Goal: Use online tool/utility: Utilize a website feature to perform a specific function

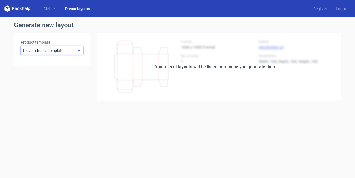
click at [49, 53] on div "Please choose template" at bounding box center [52, 50] width 63 height 9
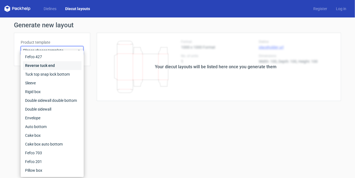
click at [52, 66] on div "Reverse tuck end" at bounding box center [52, 65] width 59 height 9
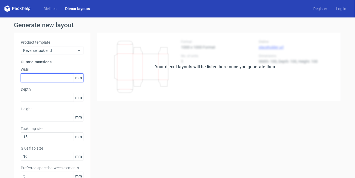
click at [56, 76] on input "text" at bounding box center [52, 77] width 63 height 9
type input "210"
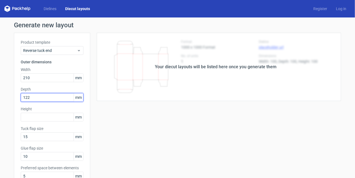
type input "122"
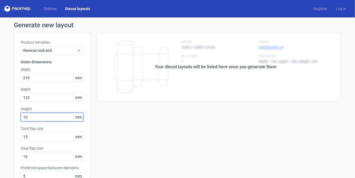
type input "10"
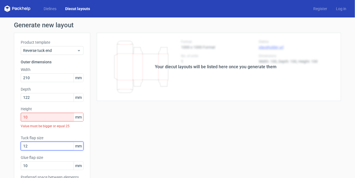
type input "12"
click at [31, 116] on input "10" at bounding box center [52, 117] width 63 height 9
type input "1"
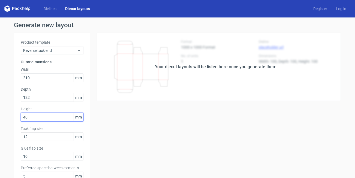
type input "40"
type input "12"
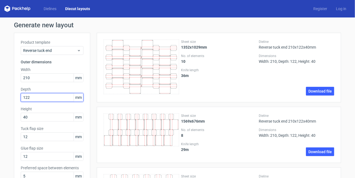
drag, startPoint x: 29, startPoint y: 97, endPoint x: 19, endPoint y: 96, distance: 10.4
click at [21, 96] on input "122" at bounding box center [52, 97] width 63 height 9
type input "210"
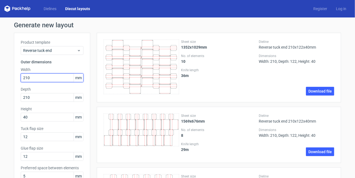
click at [34, 80] on input "210" at bounding box center [52, 77] width 63 height 9
type input "2"
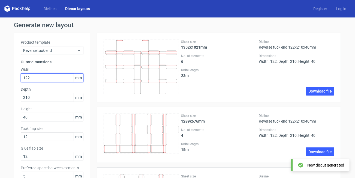
drag, startPoint x: 33, startPoint y: 80, endPoint x: 18, endPoint y: 77, distance: 15.0
click at [18, 77] on div "Product template Reverse tuck end Outer dimensions Width 122 mm Depth 210 mm He…" at bounding box center [52, 125] width 76 height 184
type input "210"
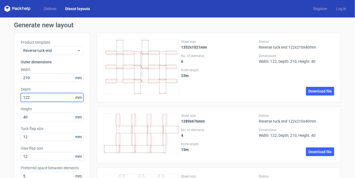
drag, startPoint x: 28, startPoint y: 97, endPoint x: 21, endPoint y: 97, distance: 7.4
click at [21, 97] on input "122" at bounding box center [52, 97] width 63 height 9
type input "40"
type input "122"
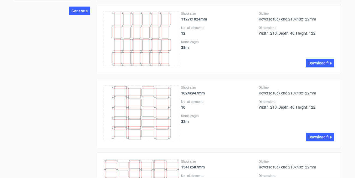
scroll to position [123, 0]
